Goal: Transaction & Acquisition: Purchase product/service

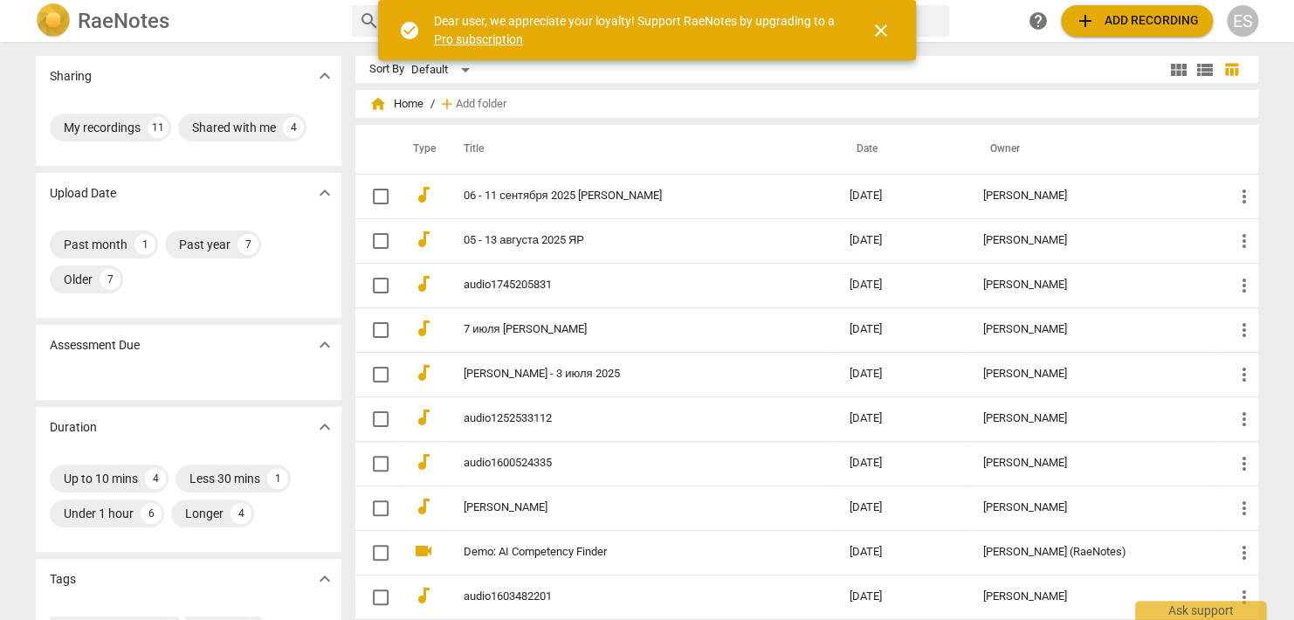
click at [1127, 21] on span "add Add recording" at bounding box center [1137, 20] width 124 height 21
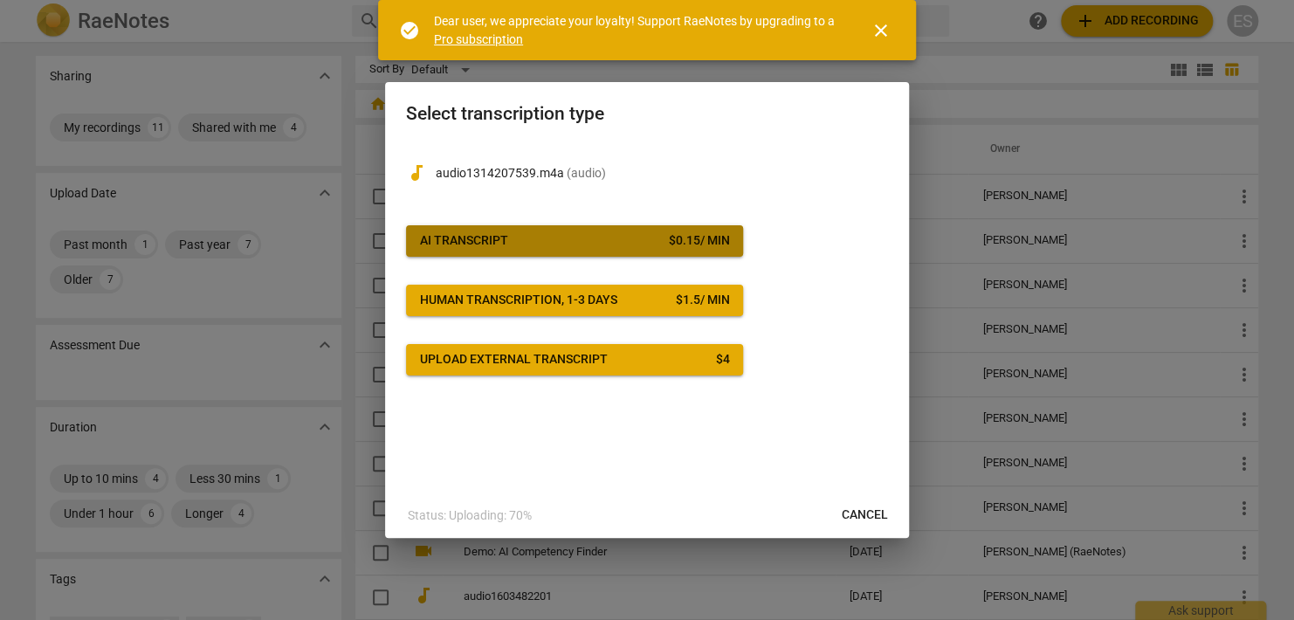
click at [653, 245] on span "AI Transcript $ 0.15 / min" at bounding box center [574, 240] width 309 height 17
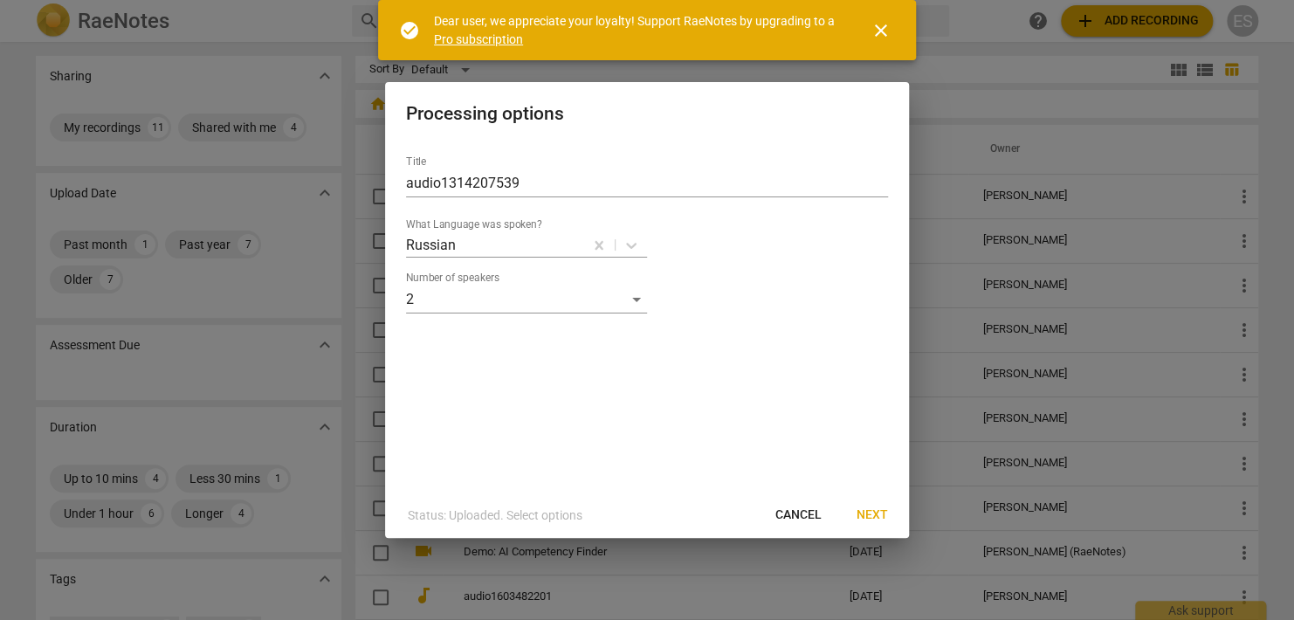
click at [870, 513] on span "Next" at bounding box center [871, 514] width 31 height 17
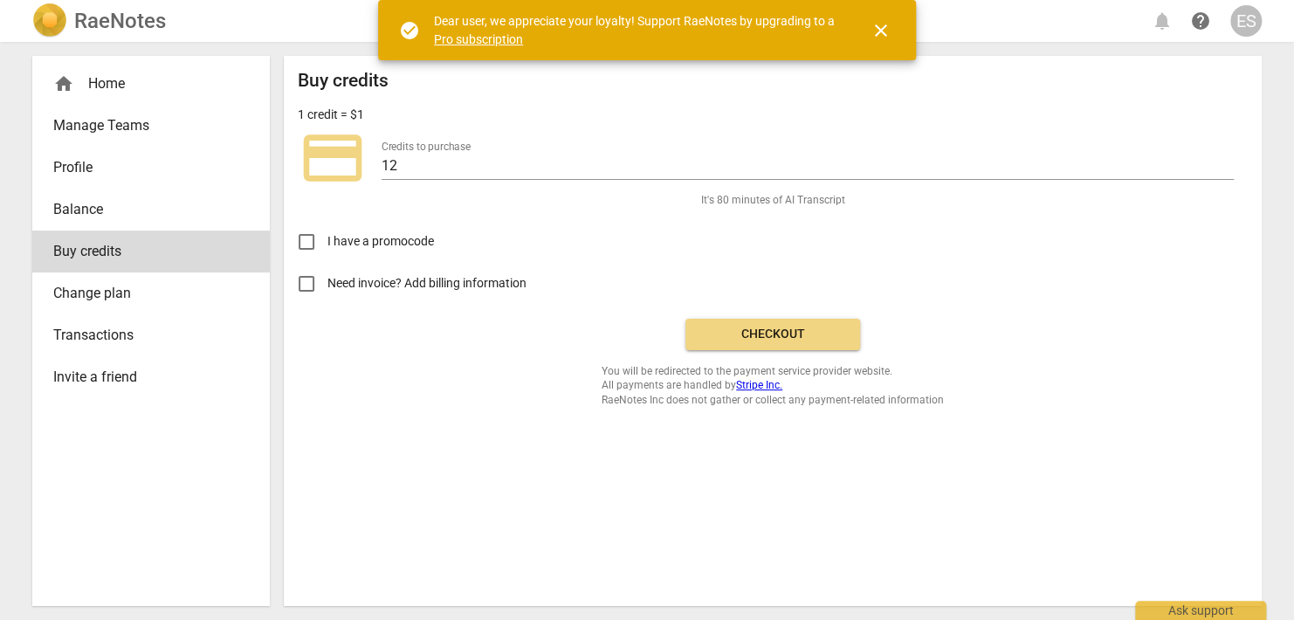
click at [782, 338] on span "Checkout" at bounding box center [772, 334] width 147 height 17
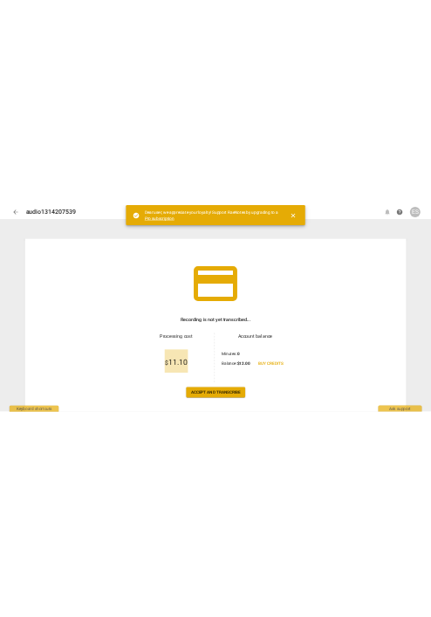
scroll to position [38, 0]
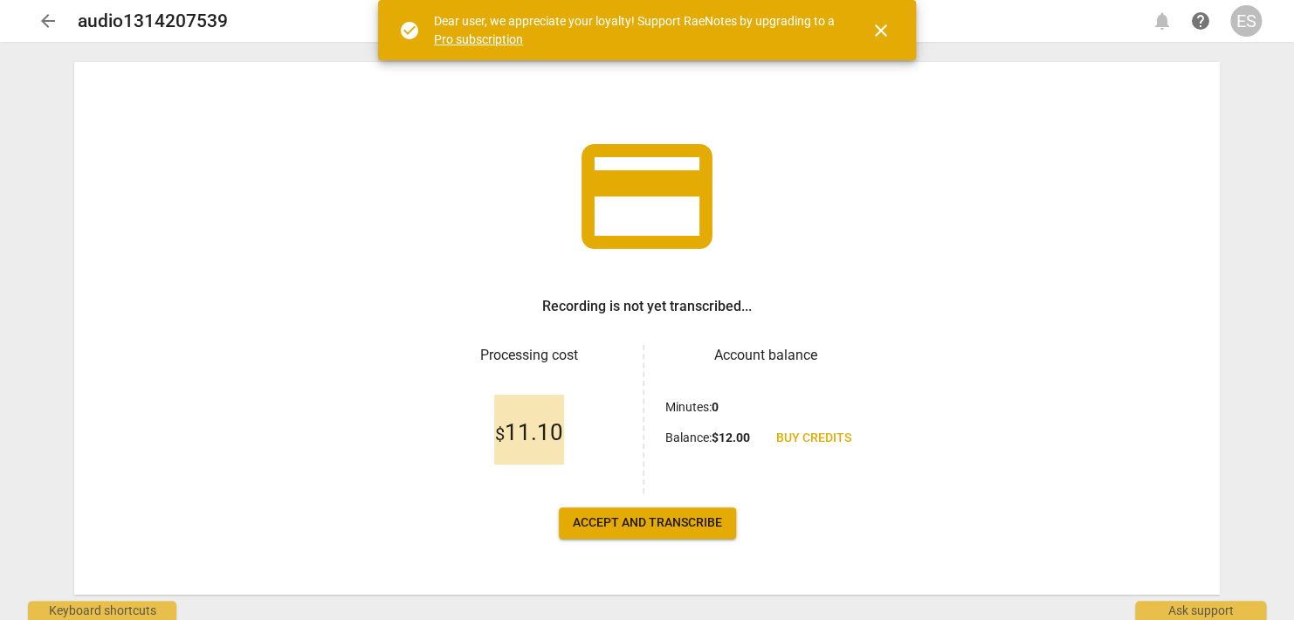
click at [652, 525] on span "Accept and transcribe" at bounding box center [647, 522] width 149 height 17
